Goal: Information Seeking & Learning: Understand process/instructions

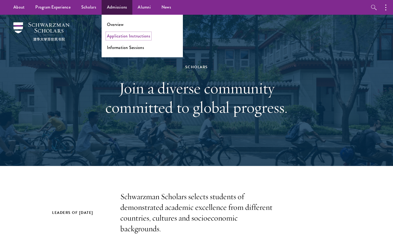
click at [120, 34] on link "Application Instructions" at bounding box center [128, 36] width 43 height 6
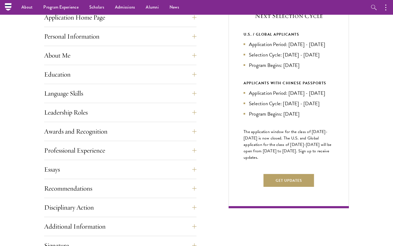
scroll to position [218, 0]
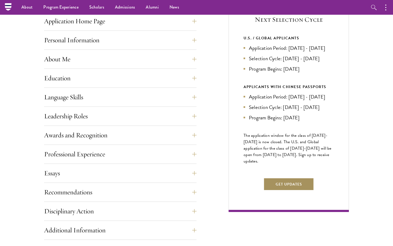
click at [294, 190] on button "Get Updates" at bounding box center [289, 184] width 51 height 13
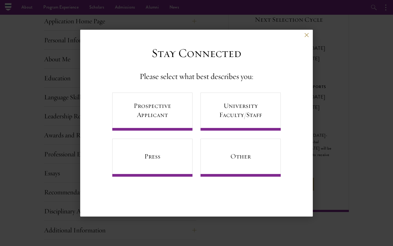
click at [302, 37] on div "Back" at bounding box center [196, 39] width 233 height 13
click at [305, 36] on button at bounding box center [306, 35] width 5 height 5
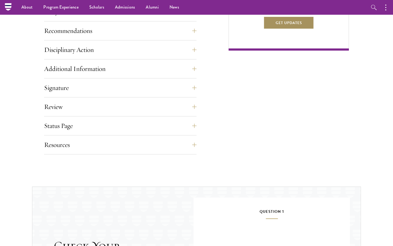
scroll to position [374, 0]
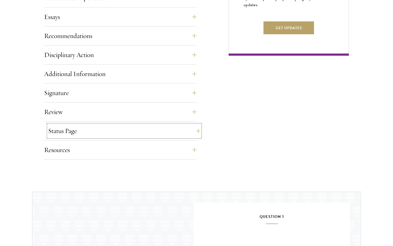
click at [123, 130] on button "Status Page" at bounding box center [124, 130] width 152 height 13
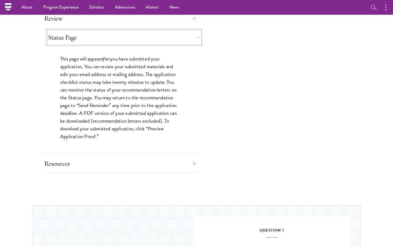
scroll to position [432, 0]
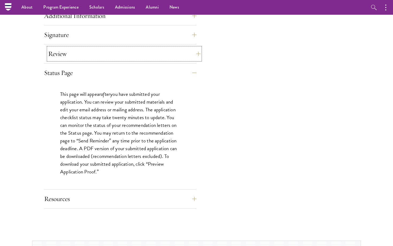
click at [118, 56] on button "Review" at bounding box center [124, 53] width 152 height 13
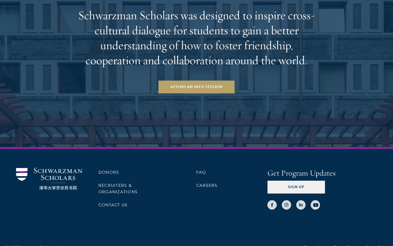
scroll to position [1015, 0]
